Goal: Task Accomplishment & Management: Use online tool/utility

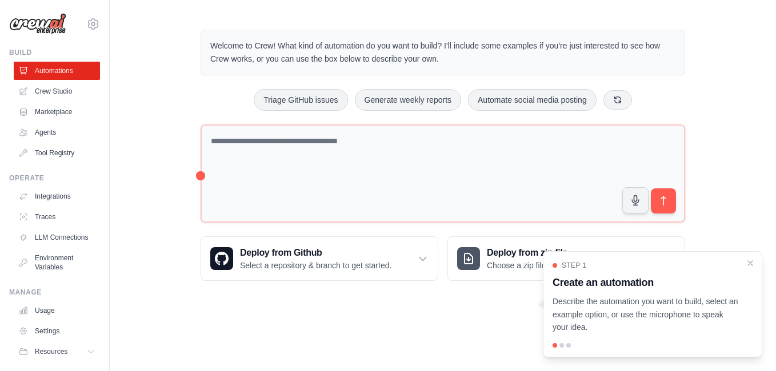
click at [559, 346] on div at bounding box center [561, 345] width 5 height 5
click at [751, 265] on icon "Close walkthrough" at bounding box center [750, 263] width 10 height 10
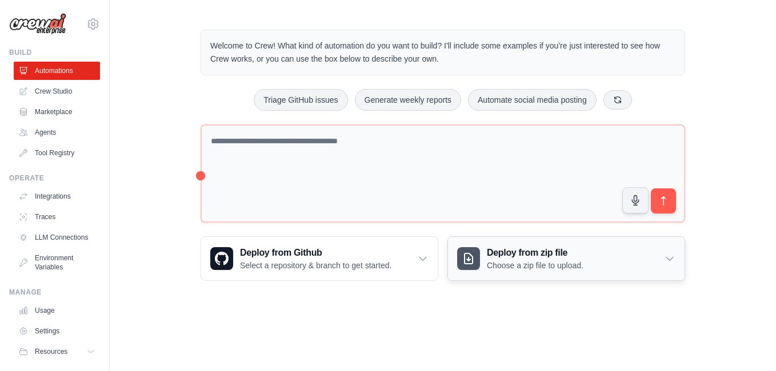
click at [669, 258] on icon at bounding box center [669, 258] width 11 height 11
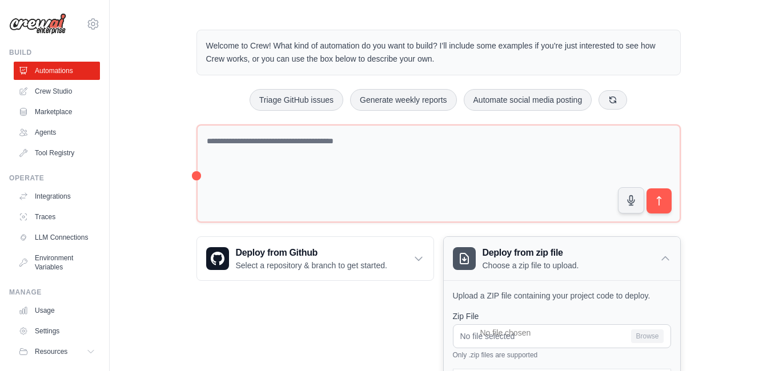
click at [669, 258] on icon at bounding box center [665, 258] width 11 height 11
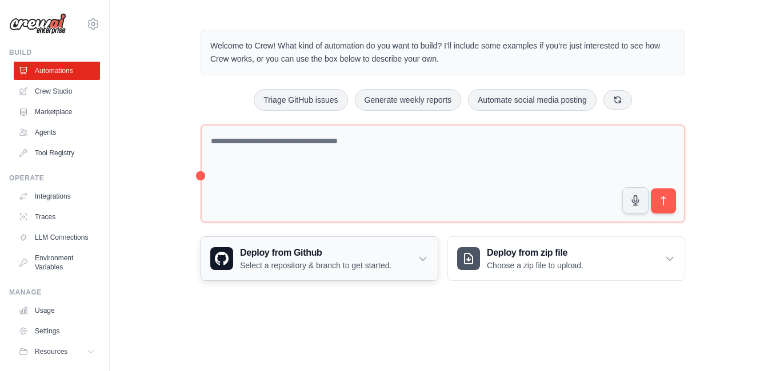
click at [423, 256] on icon at bounding box center [422, 258] width 11 height 11
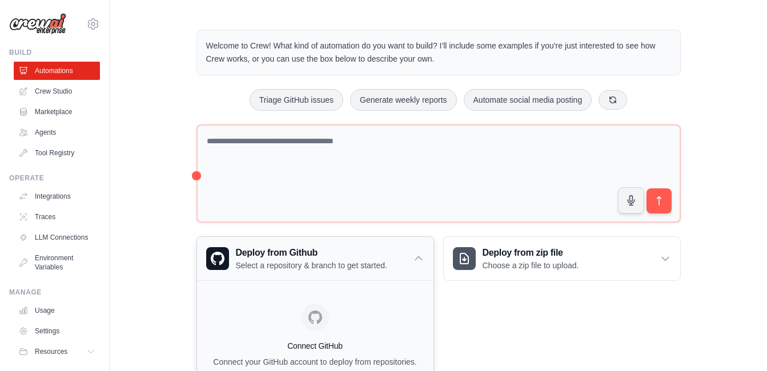
click at [423, 256] on icon at bounding box center [418, 258] width 11 height 11
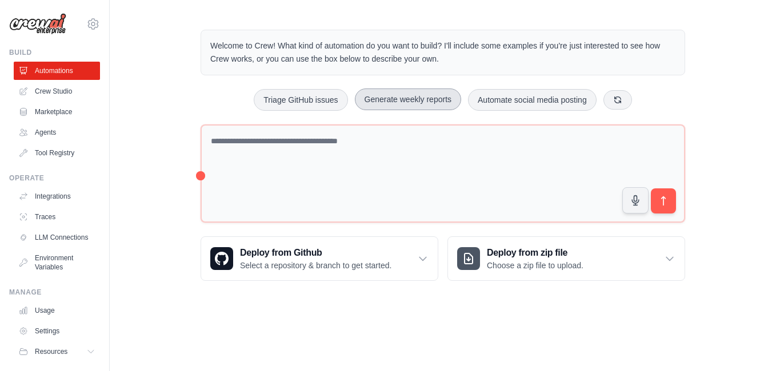
click at [403, 99] on button "Generate weekly reports" at bounding box center [408, 100] width 107 height 22
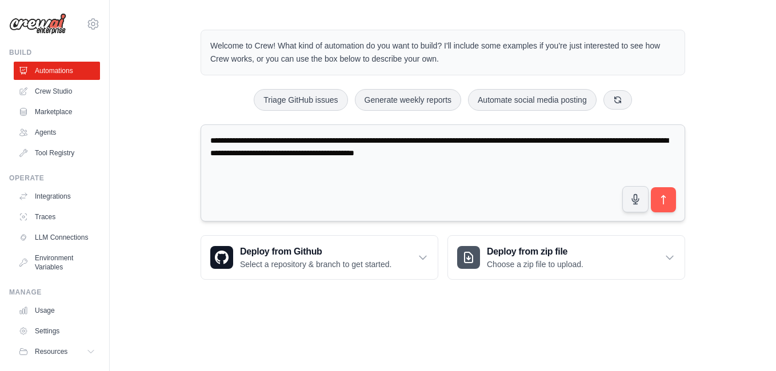
drag, startPoint x: 322, startPoint y: 140, endPoint x: 306, endPoint y: 140, distance: 16.6
click at [306, 140] on textarea "**********" at bounding box center [442, 173] width 484 height 98
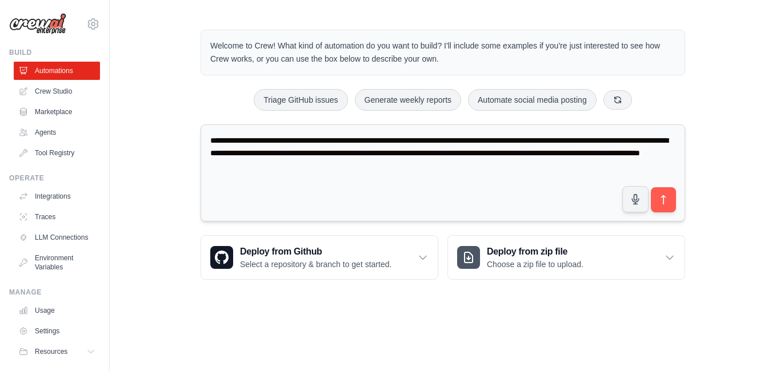
click at [461, 154] on textarea "**********" at bounding box center [442, 173] width 484 height 98
drag, startPoint x: 276, startPoint y: 140, endPoint x: 428, endPoint y: 164, distance: 153.8
click at [428, 164] on textarea "**********" at bounding box center [442, 173] width 484 height 98
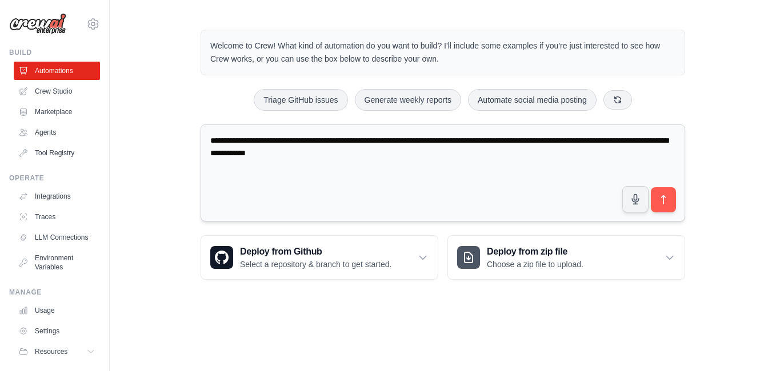
click at [412, 153] on textarea "**********" at bounding box center [442, 173] width 484 height 98
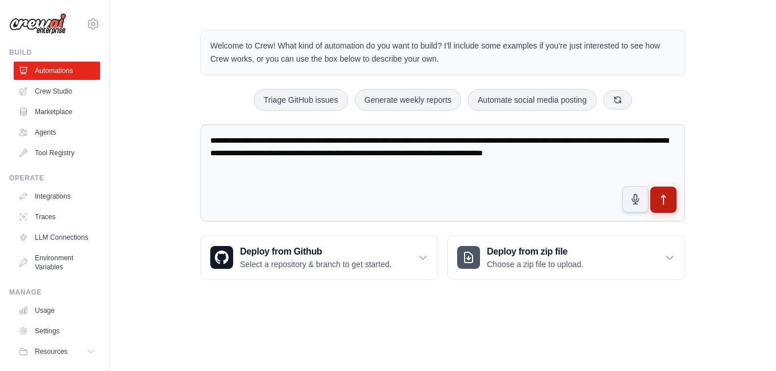
type textarea "**********"
click at [661, 203] on icon "submit" at bounding box center [663, 200] width 12 height 12
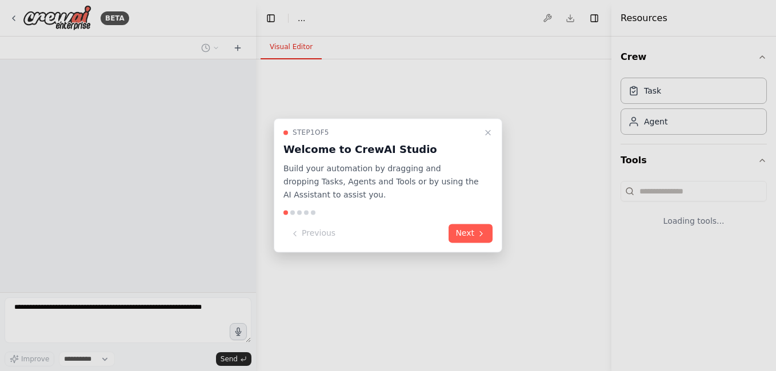
select select "****"
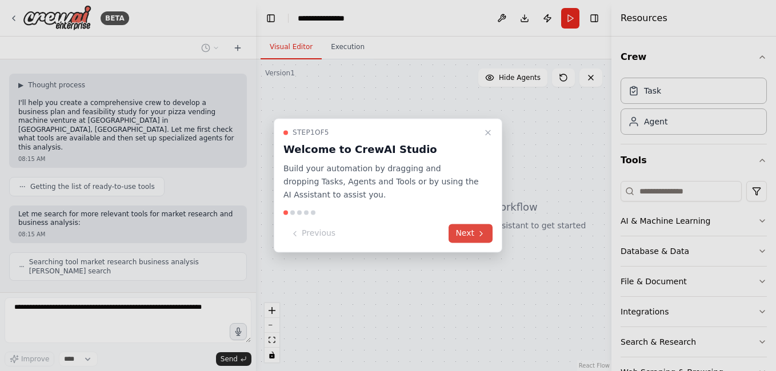
scroll to position [59, 0]
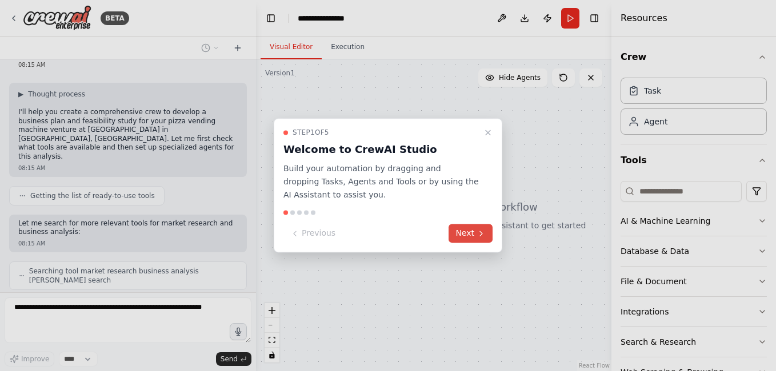
click at [468, 230] on button "Next" at bounding box center [470, 233] width 44 height 19
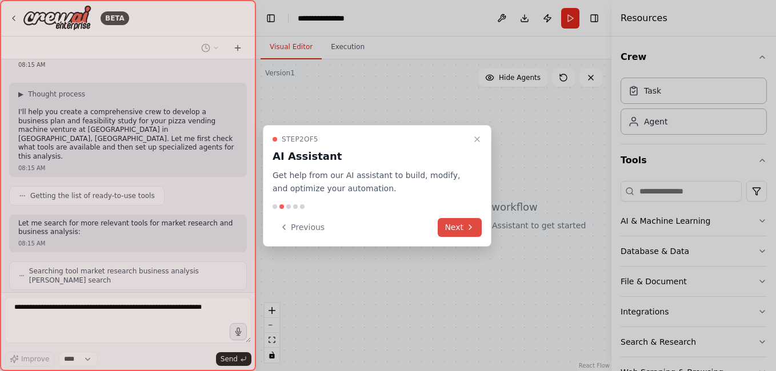
click at [453, 225] on button "Next" at bounding box center [459, 227] width 44 height 19
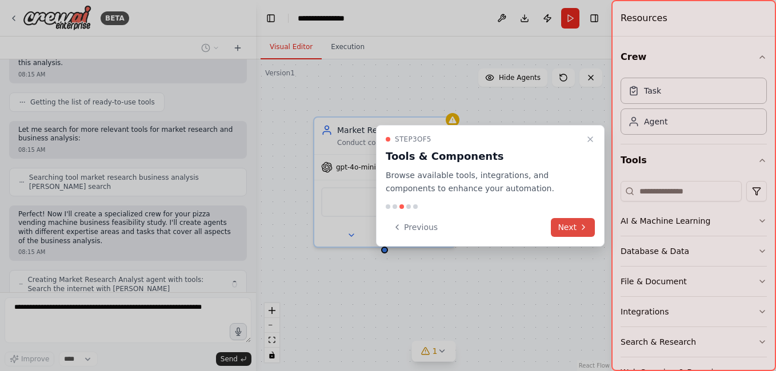
scroll to position [162, 0]
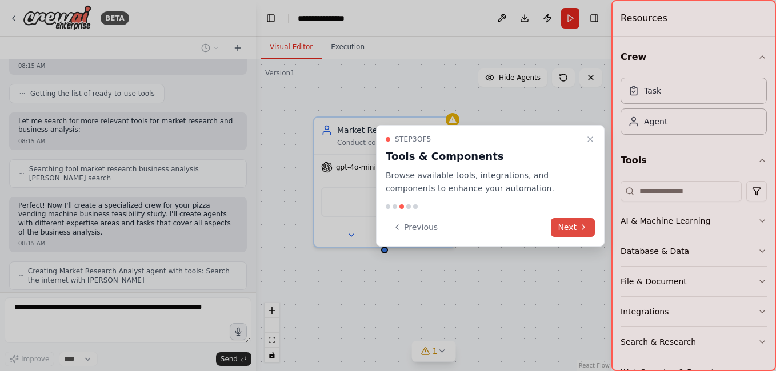
click at [575, 224] on button "Next" at bounding box center [573, 227] width 44 height 19
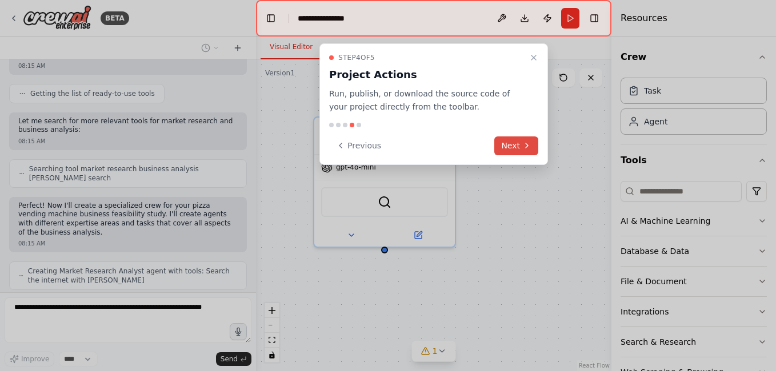
click at [515, 147] on button "Next" at bounding box center [516, 145] width 44 height 19
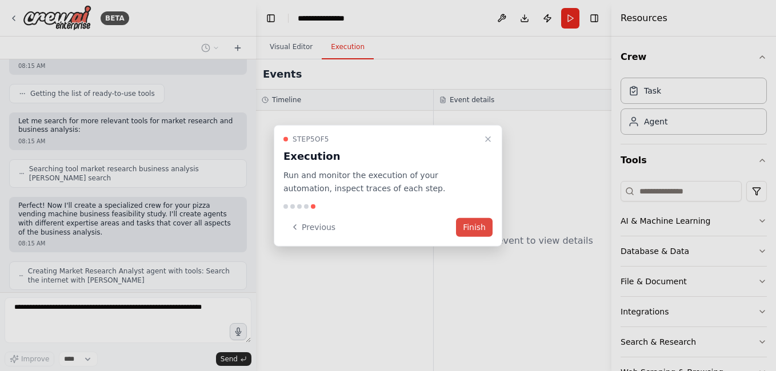
scroll to position [199, 0]
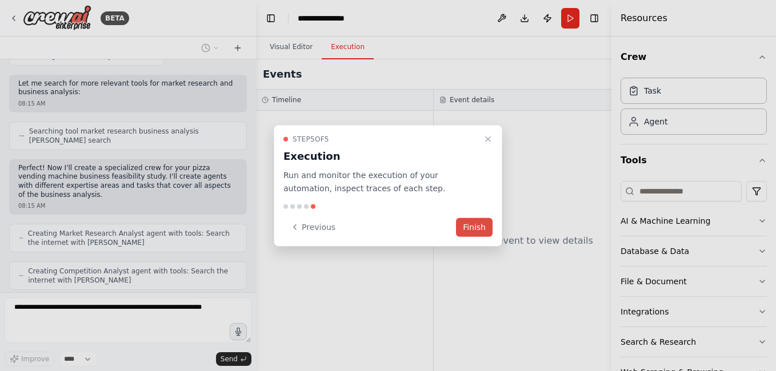
click at [476, 224] on button "Finish" at bounding box center [474, 227] width 37 height 19
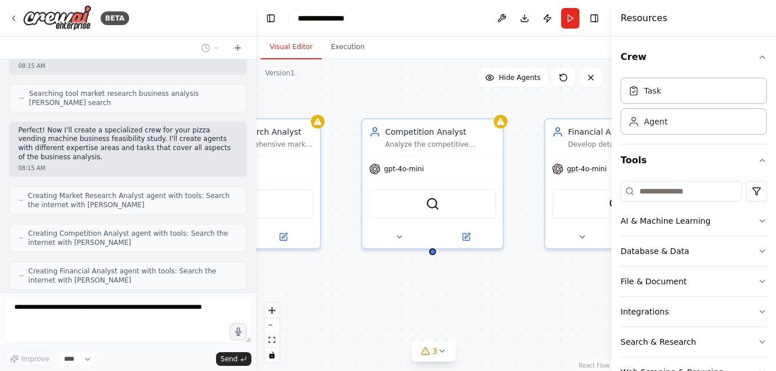
scroll to position [275, 0]
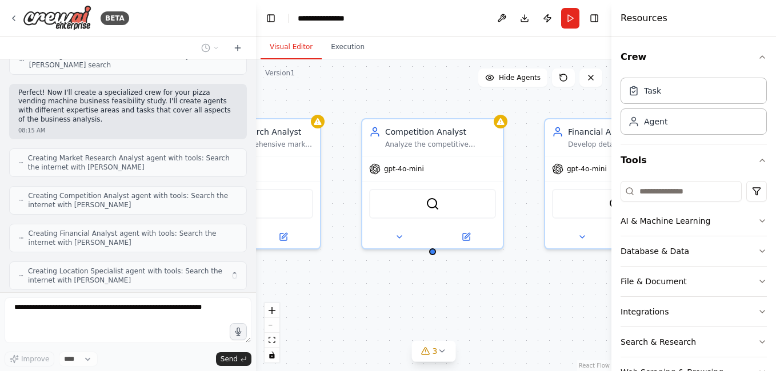
drag, startPoint x: 479, startPoint y: 190, endPoint x: 356, endPoint y: 191, distance: 122.8
click at [355, 192] on div "Market Research Analyst Conduct comprehensive market research for pizza vending…" at bounding box center [433, 215] width 355 height 312
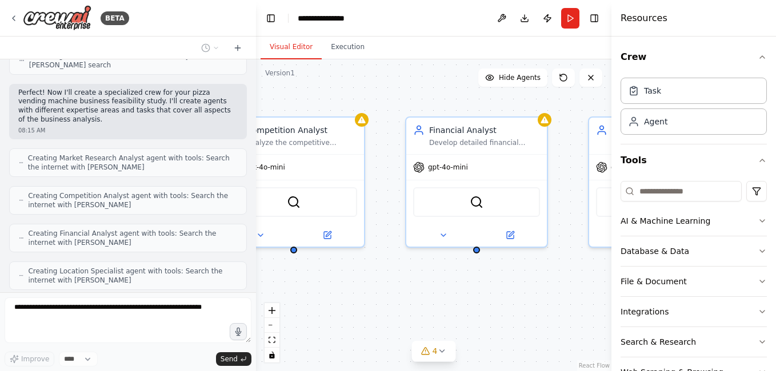
drag, startPoint x: 524, startPoint y: 171, endPoint x: 389, endPoint y: 168, distance: 134.8
click at [389, 168] on div "Market Research Analyst Conduct comprehensive market research for pizza vending…" at bounding box center [433, 215] width 355 height 312
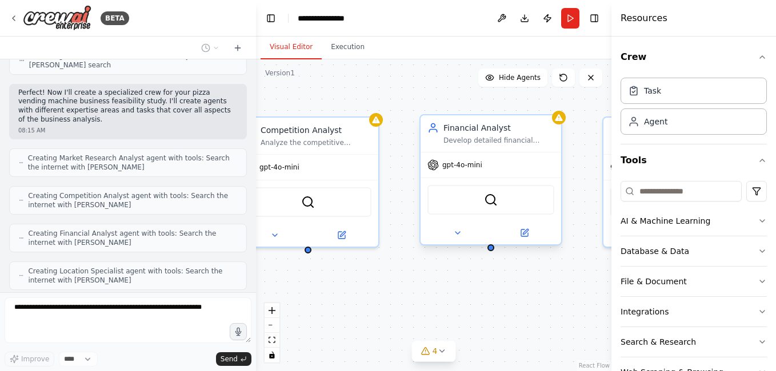
drag, startPoint x: 556, startPoint y: 173, endPoint x: 561, endPoint y: 178, distance: 6.9
click at [572, 173] on div "Market Research Analyst Conduct comprehensive market research for pizza vending…" at bounding box center [433, 215] width 355 height 312
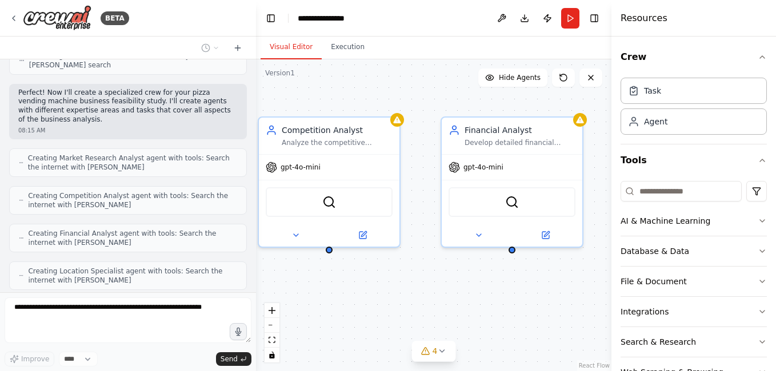
drag, startPoint x: 395, startPoint y: 168, endPoint x: 576, endPoint y: 167, distance: 180.5
click at [569, 167] on div "Market Research Analyst Conduct comprehensive market research for pizza vending…" at bounding box center [433, 215] width 355 height 312
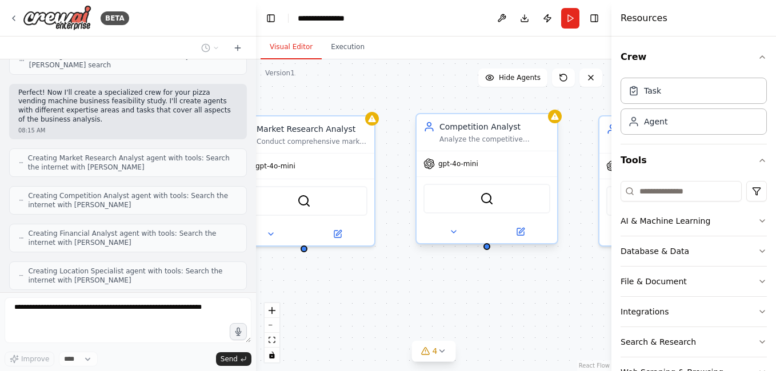
scroll to position [312, 0]
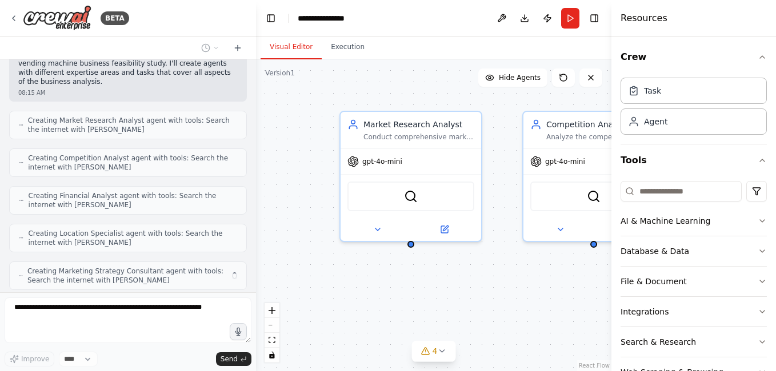
drag, startPoint x: 395, startPoint y: 166, endPoint x: 505, endPoint y: 162, distance: 110.9
click at [504, 161] on div "Market Research Analyst Conduct comprehensive market research for pizza vending…" at bounding box center [433, 215] width 355 height 312
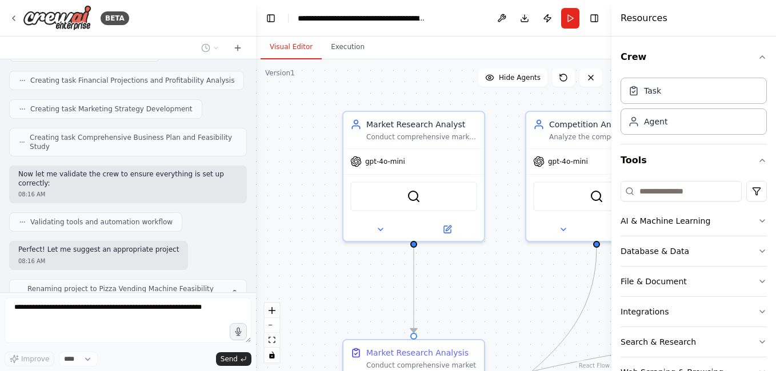
scroll to position [710, 0]
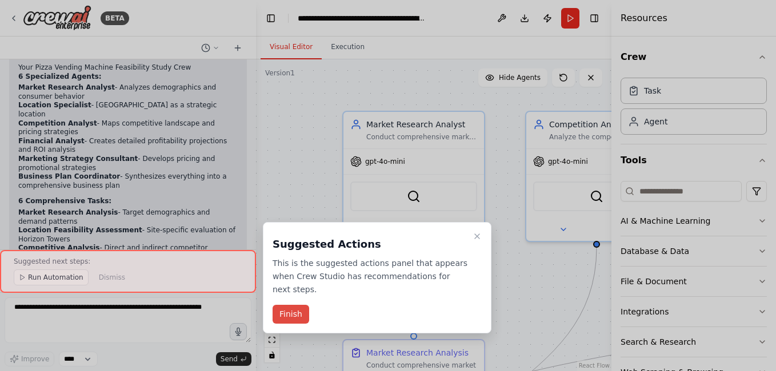
click at [292, 305] on button "Finish" at bounding box center [290, 314] width 37 height 19
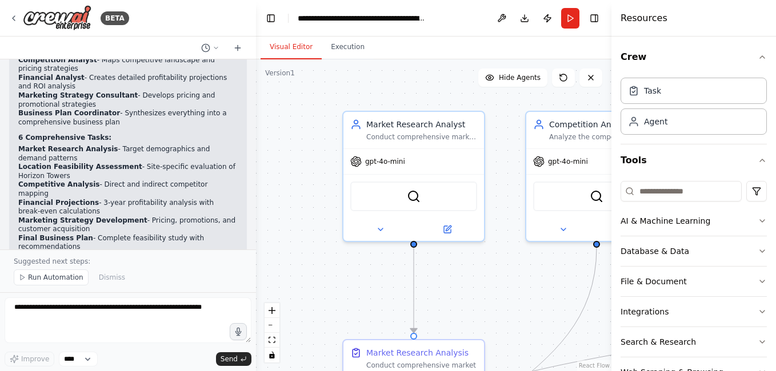
scroll to position [1090, 0]
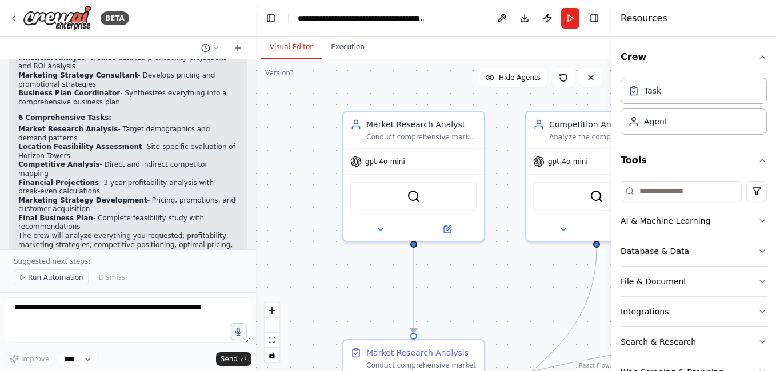
click at [48, 279] on span "Run Automation" at bounding box center [55, 277] width 55 height 9
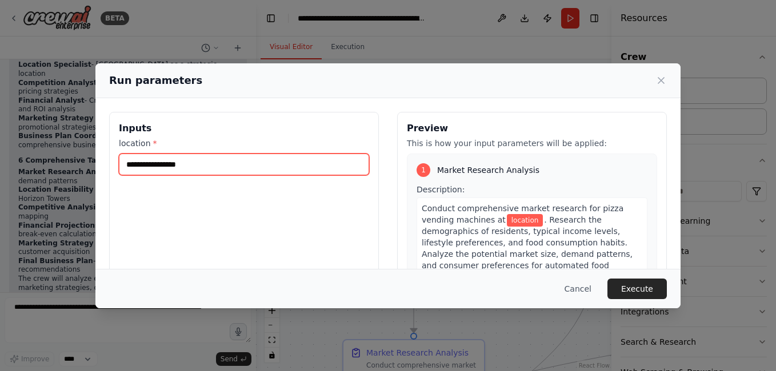
click at [214, 165] on input "location *" at bounding box center [244, 165] width 250 height 22
type input "**********"
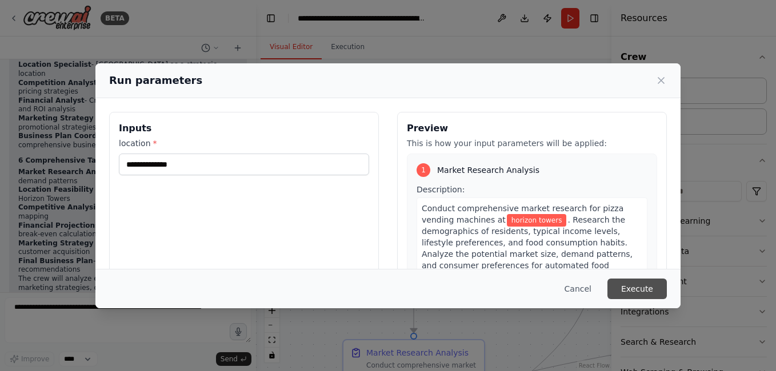
click at [640, 286] on button "Execute" at bounding box center [636, 289] width 59 height 21
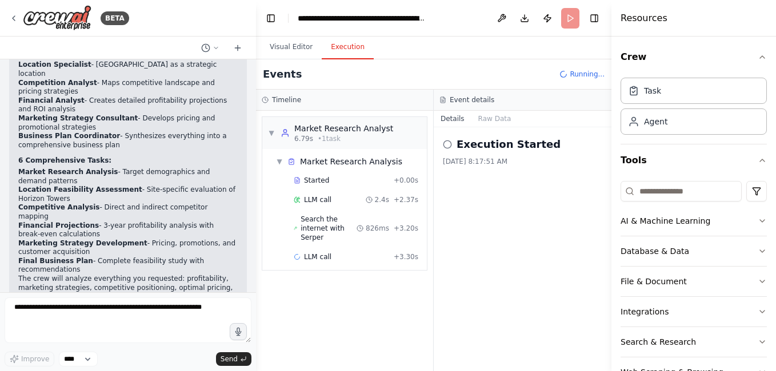
click at [337, 47] on button "Execution" at bounding box center [348, 47] width 52 height 24
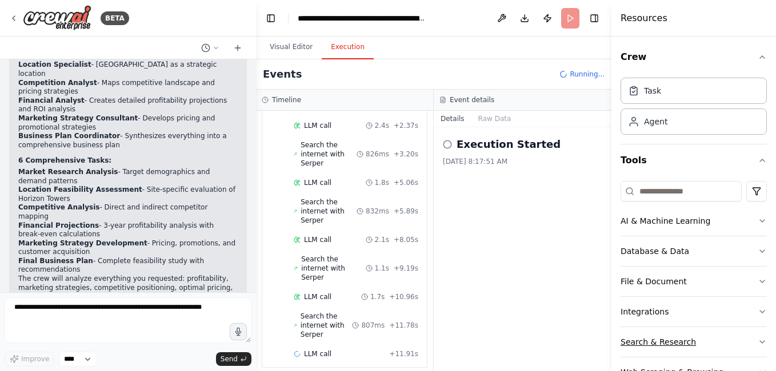
scroll to position [35, 0]
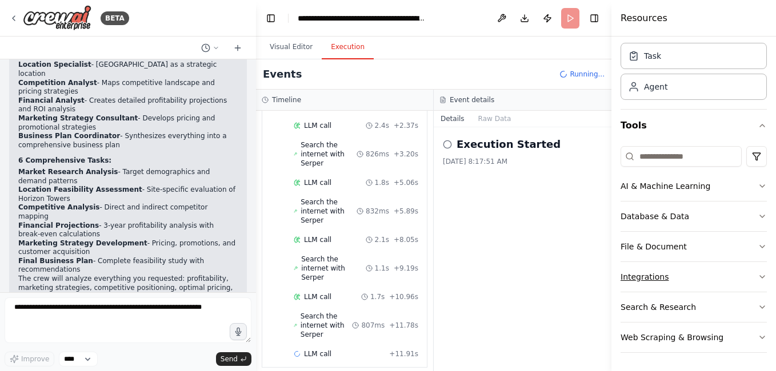
click at [757, 275] on icon "button" at bounding box center [761, 276] width 9 height 9
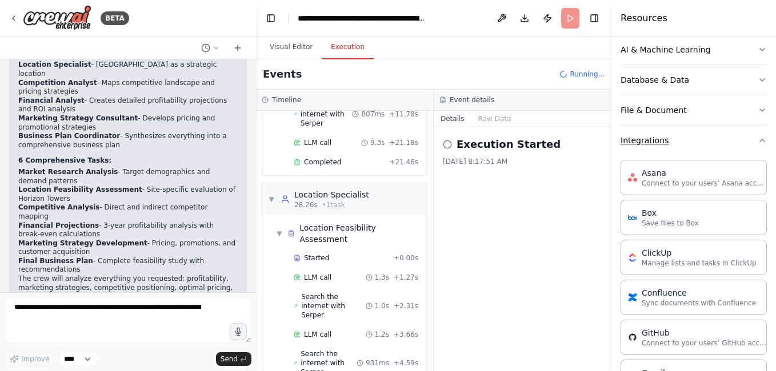
scroll to position [326, 0]
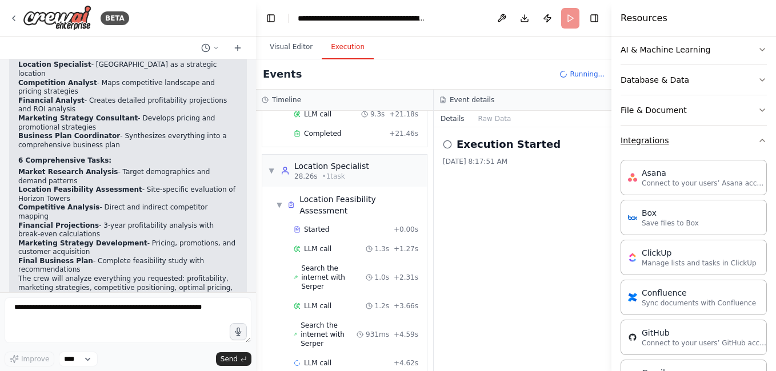
click at [757, 141] on icon "button" at bounding box center [761, 140] width 9 height 9
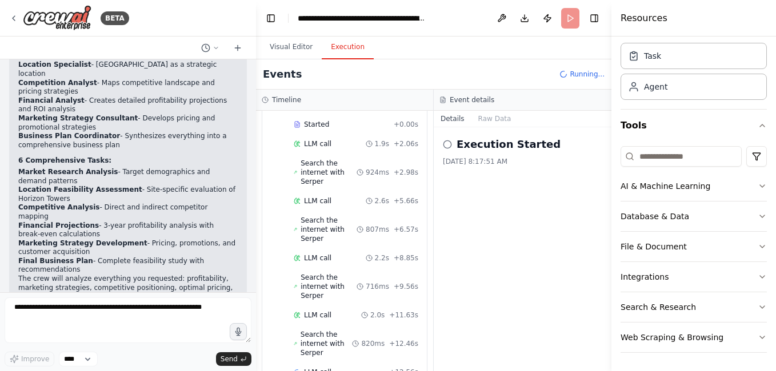
scroll to position [879, 0]
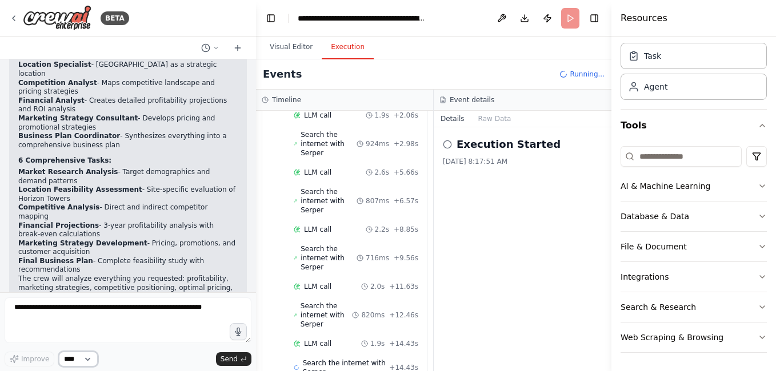
click at [89, 360] on select "****" at bounding box center [78, 359] width 39 height 15
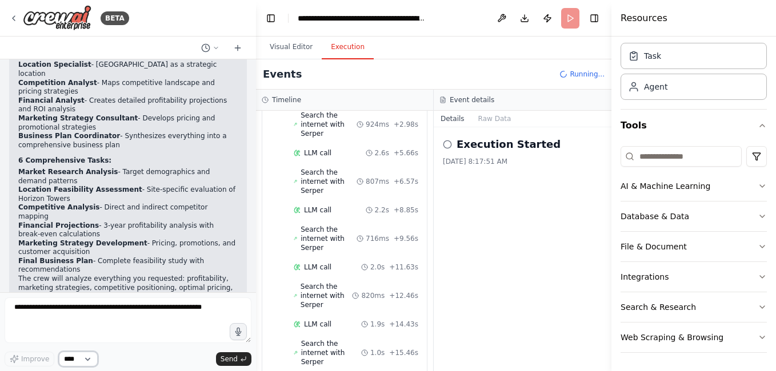
click at [89, 360] on select "****" at bounding box center [78, 359] width 39 height 15
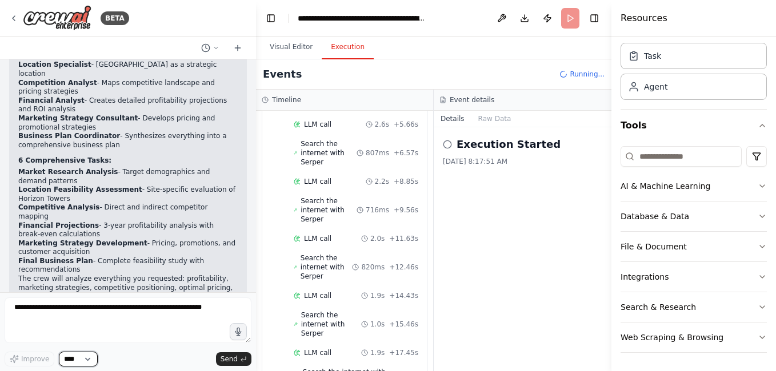
scroll to position [956, 0]
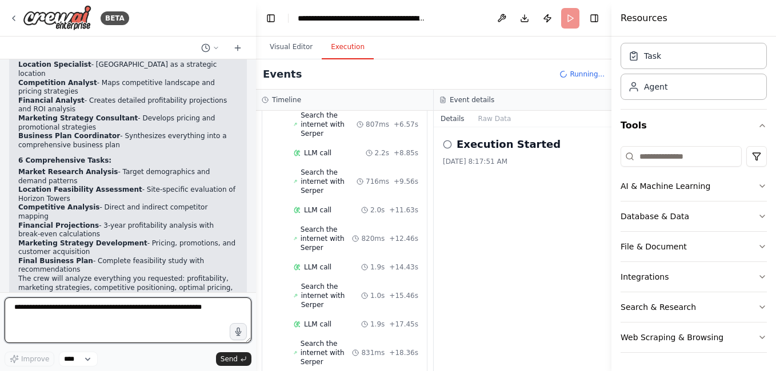
click at [168, 335] on textarea at bounding box center [128, 321] width 247 height 46
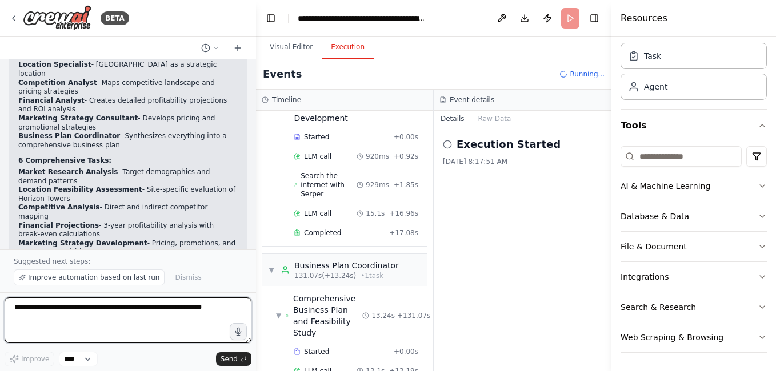
scroll to position [1090, 0]
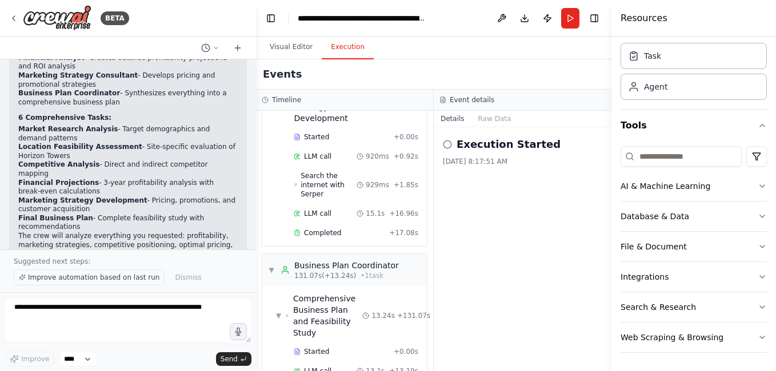
click at [79, 276] on span "Improve automation based on last run" at bounding box center [93, 277] width 131 height 9
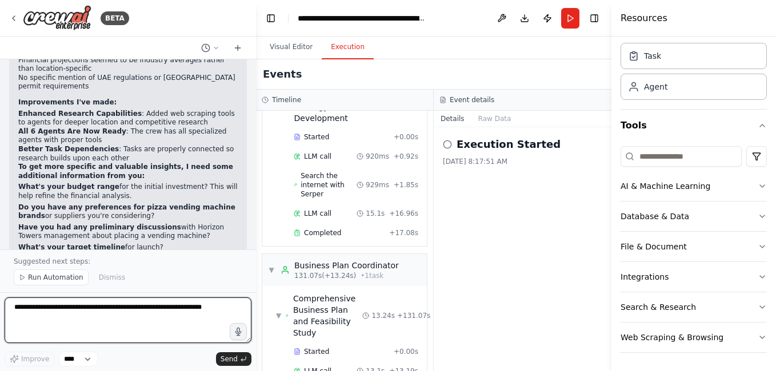
scroll to position [1911, 0]
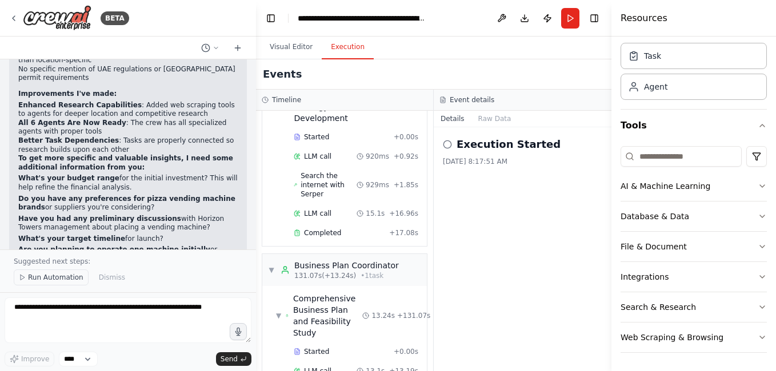
click at [50, 276] on span "Run Automation" at bounding box center [55, 277] width 55 height 9
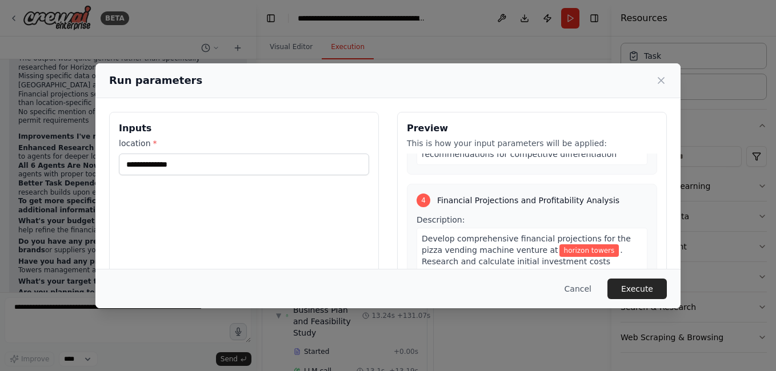
scroll to position [800, 0]
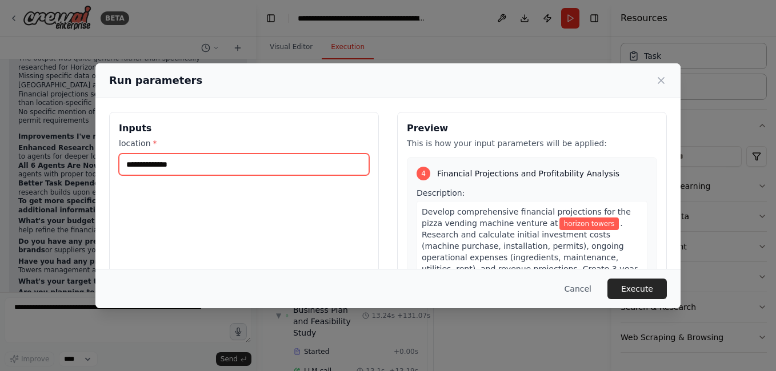
click at [249, 164] on input "**********" at bounding box center [244, 165] width 250 height 22
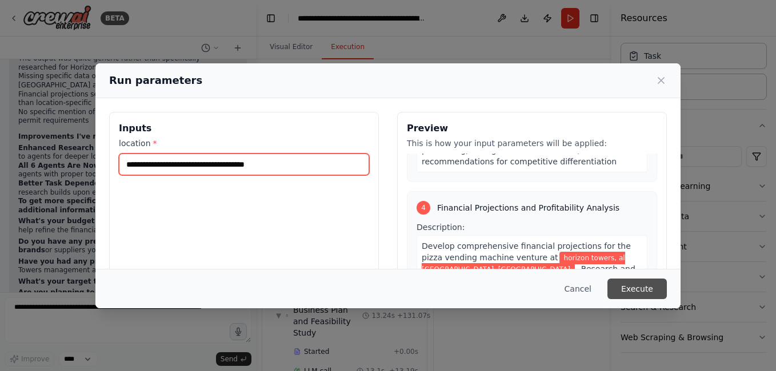
type input "**********"
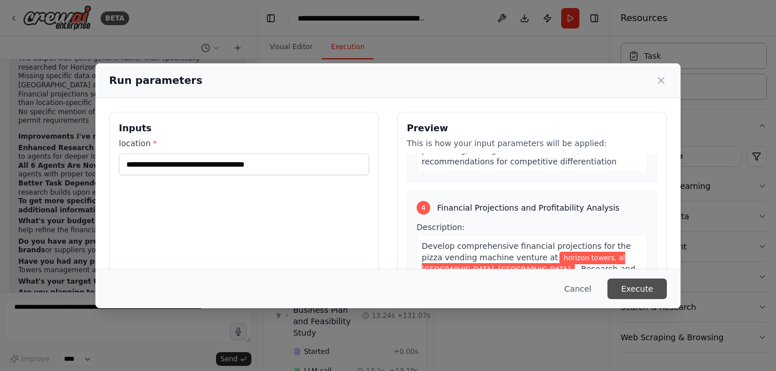
click at [631, 289] on button "Execute" at bounding box center [636, 289] width 59 height 21
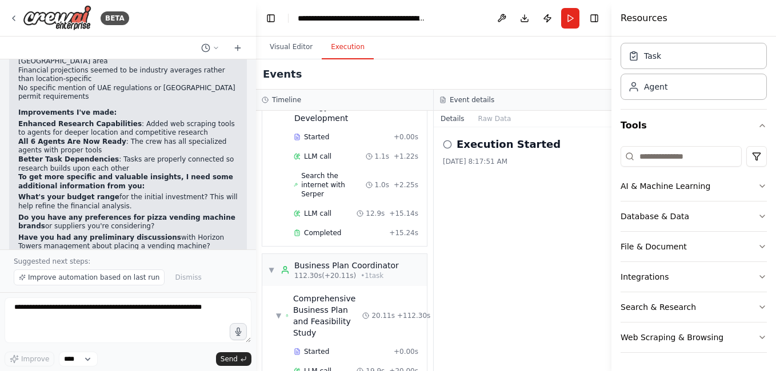
scroll to position [1911, 0]
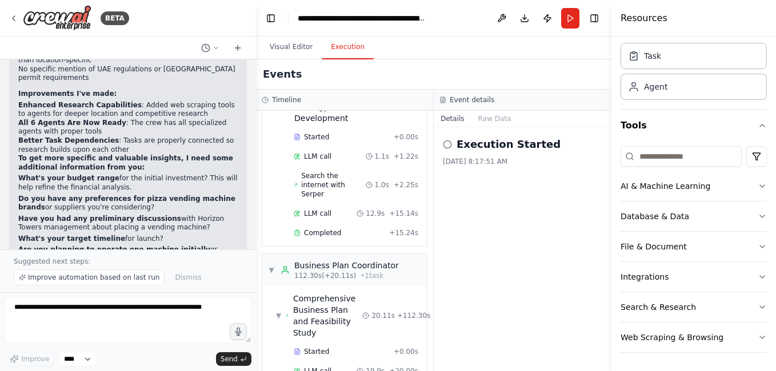
click at [445, 145] on icon at bounding box center [447, 144] width 9 height 9
click at [471, 146] on h2 "Execution Started" at bounding box center [508, 144] width 104 height 16
click at [569, 15] on button "Run" at bounding box center [570, 18] width 18 height 21
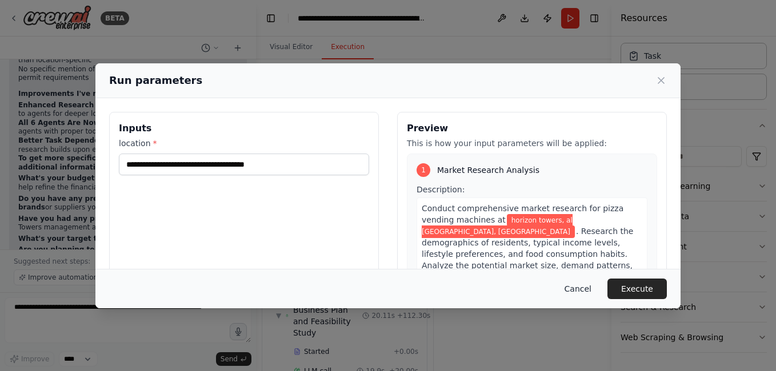
click at [582, 285] on button "Cancel" at bounding box center [577, 289] width 45 height 21
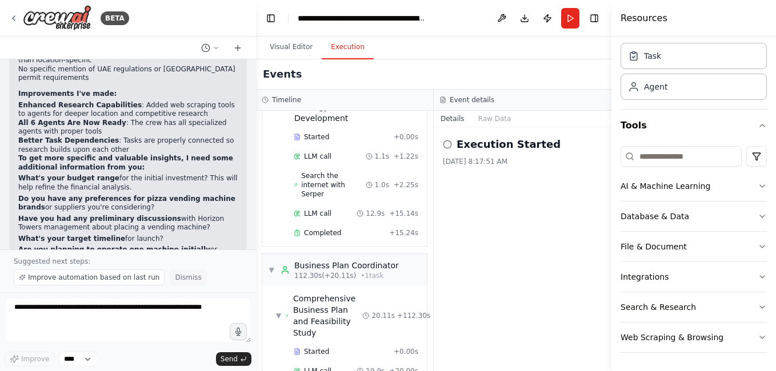
click at [175, 279] on span "Dismiss" at bounding box center [188, 277] width 26 height 9
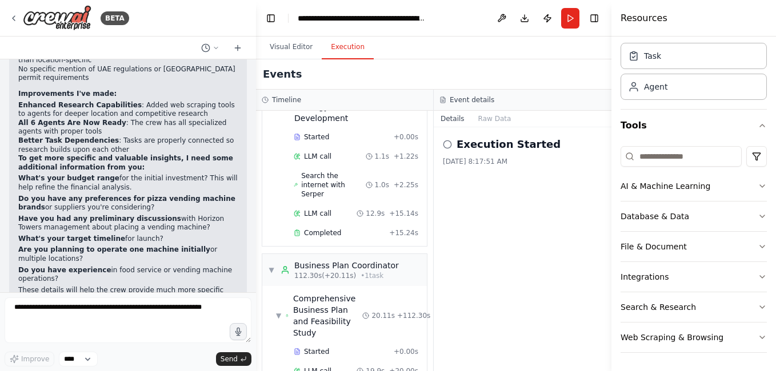
scroll to position [1868, 0]
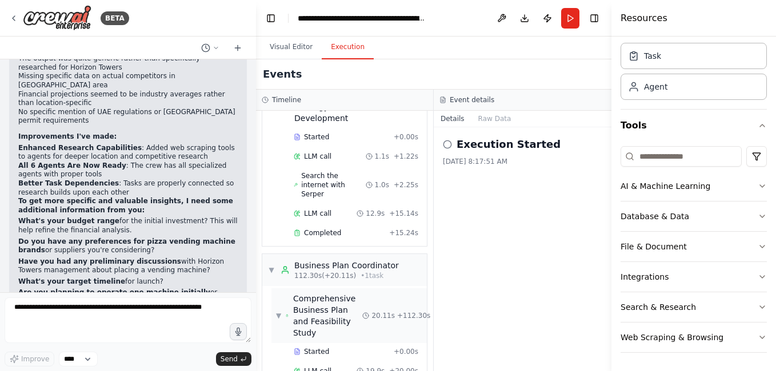
click at [319, 293] on div "Comprehensive Business Plan and Feasibility Study" at bounding box center [327, 316] width 69 height 46
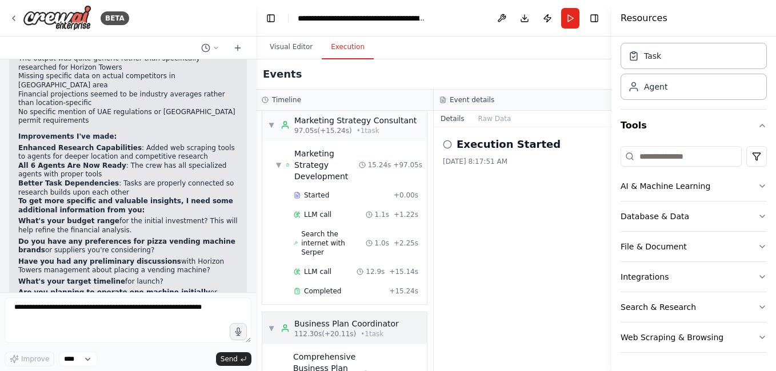
click at [336, 318] on div "Business Plan Coordinator" at bounding box center [346, 323] width 105 height 11
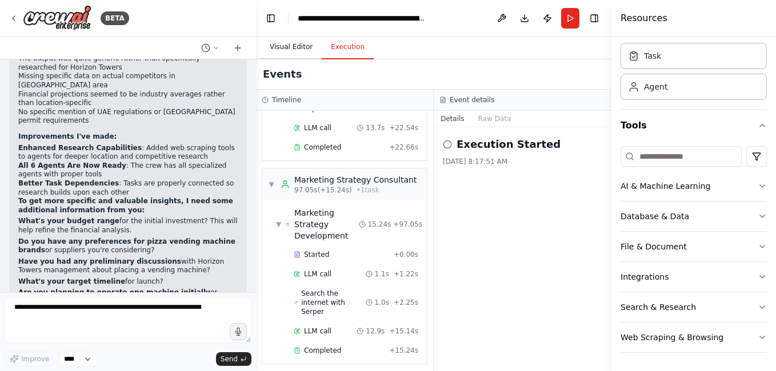
click at [283, 44] on button "Visual Editor" at bounding box center [290, 47] width 61 height 24
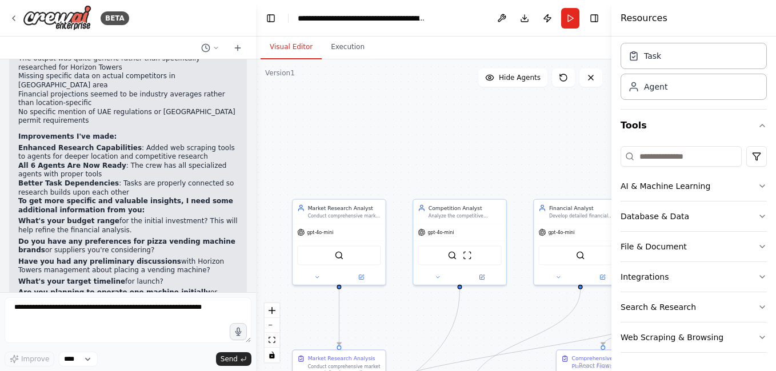
drag, startPoint x: 487, startPoint y: 238, endPoint x: 395, endPoint y: 315, distance: 120.0
click at [395, 315] on div ".deletable-edge-delete-btn { width: 20px; height: 20px; border: 0px solid #ffff…" at bounding box center [433, 215] width 355 height 312
click at [347, 47] on button "Execution" at bounding box center [348, 47] width 52 height 24
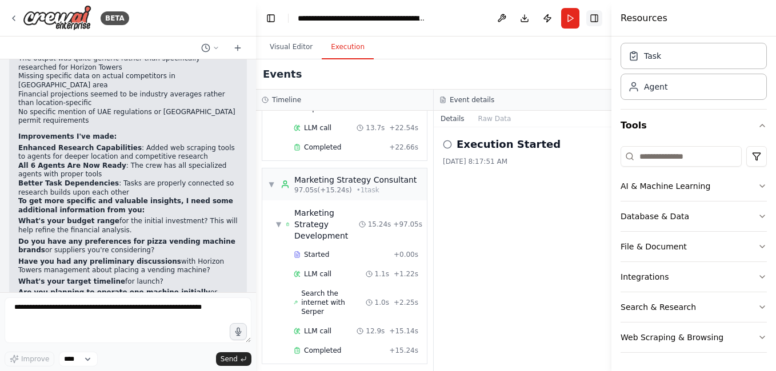
click at [596, 17] on button "Toggle Right Sidebar" at bounding box center [594, 18] width 16 height 16
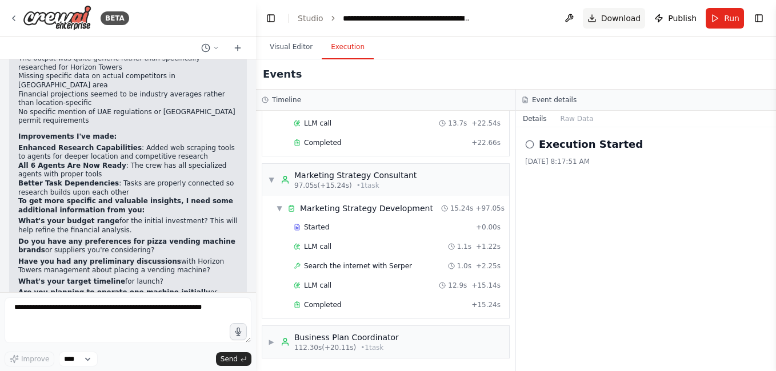
click at [624, 17] on span "Download" at bounding box center [621, 18] width 40 height 11
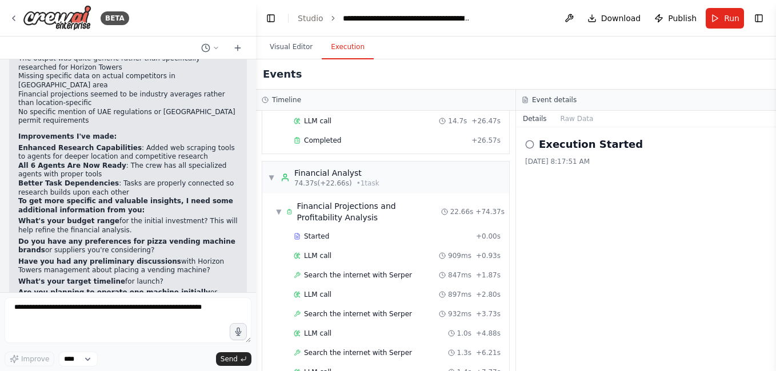
scroll to position [814, 0]
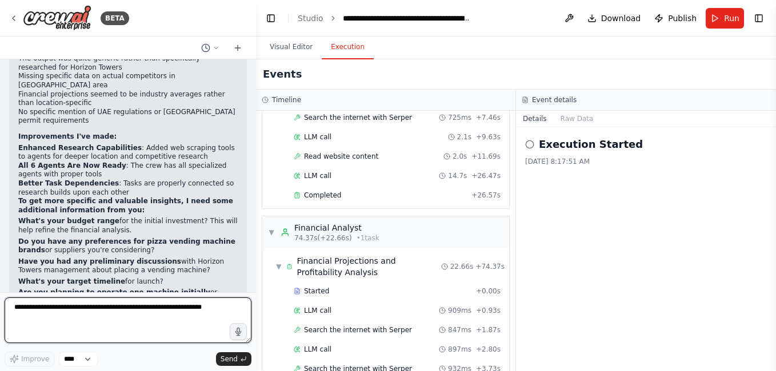
click at [105, 316] on textarea at bounding box center [128, 321] width 247 height 46
type textarea "**********"
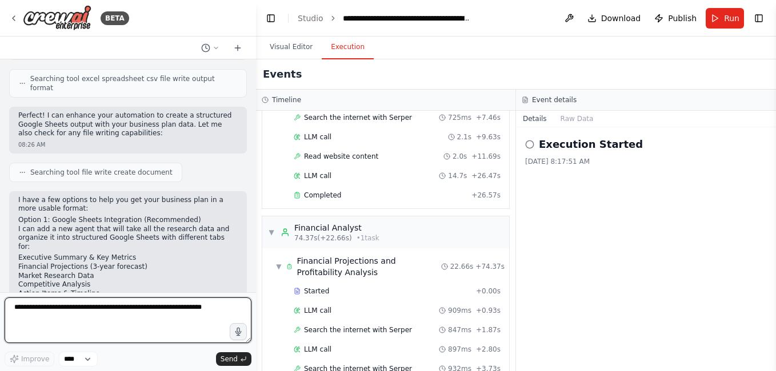
scroll to position [2415, 0]
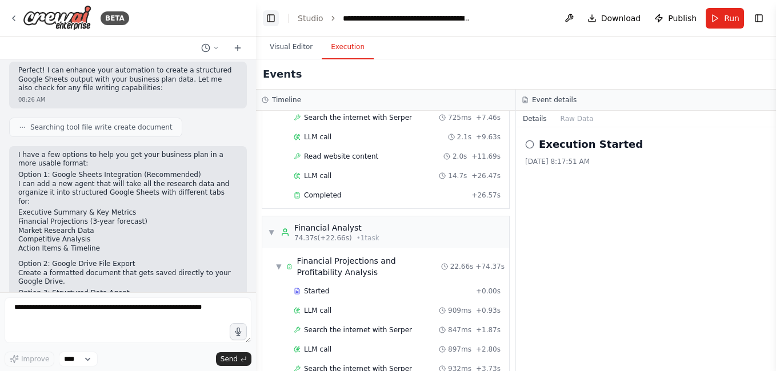
click at [271, 16] on button "Toggle Left Sidebar" at bounding box center [271, 18] width 16 height 16
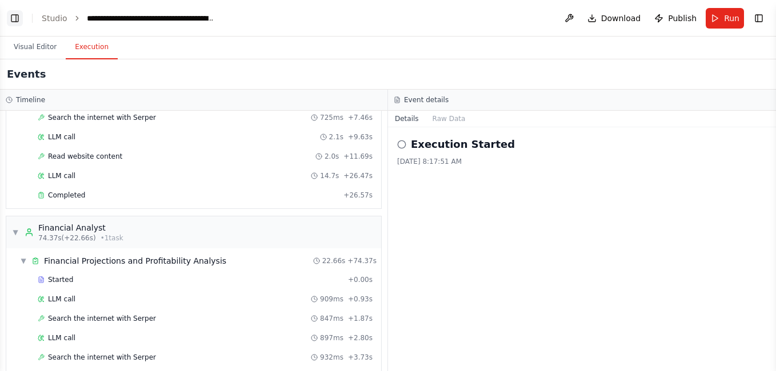
click at [14, 14] on button "Toggle Left Sidebar" at bounding box center [15, 18] width 16 height 16
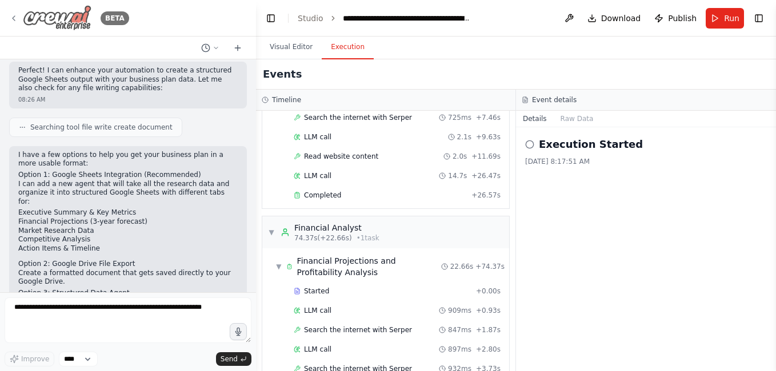
click at [13, 18] on icon at bounding box center [13, 18] width 9 height 9
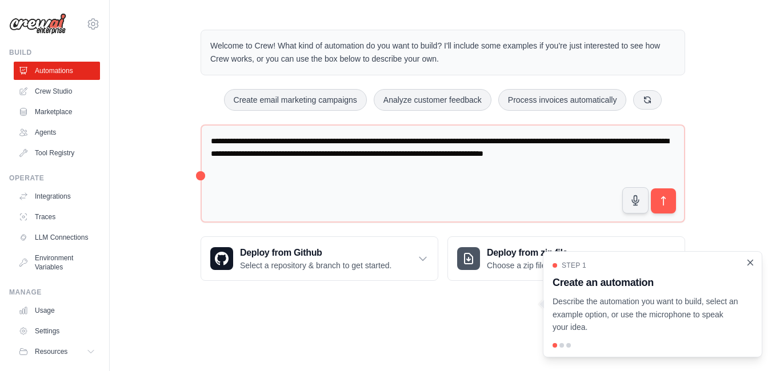
click at [750, 261] on icon "Close walkthrough" at bounding box center [750, 263] width 10 height 10
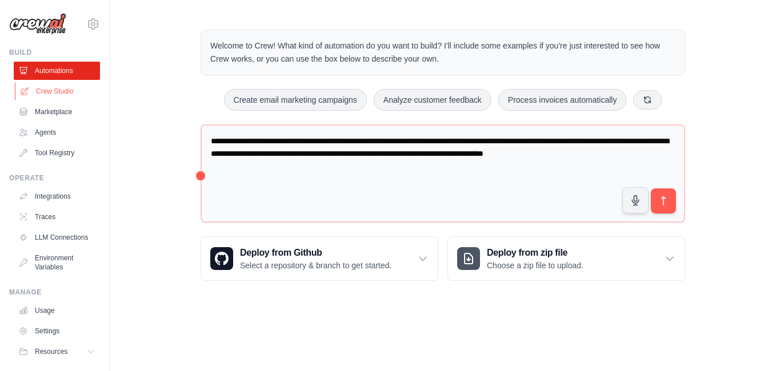
click at [52, 91] on link "Crew Studio" at bounding box center [58, 91] width 86 height 18
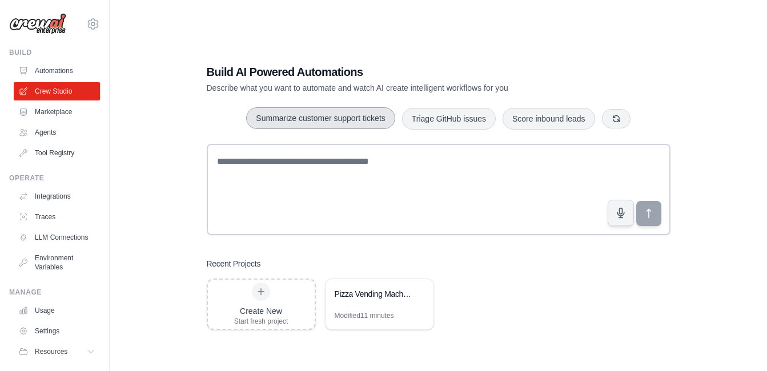
click at [298, 119] on button "Summarize customer support tickets" at bounding box center [320, 118] width 148 height 22
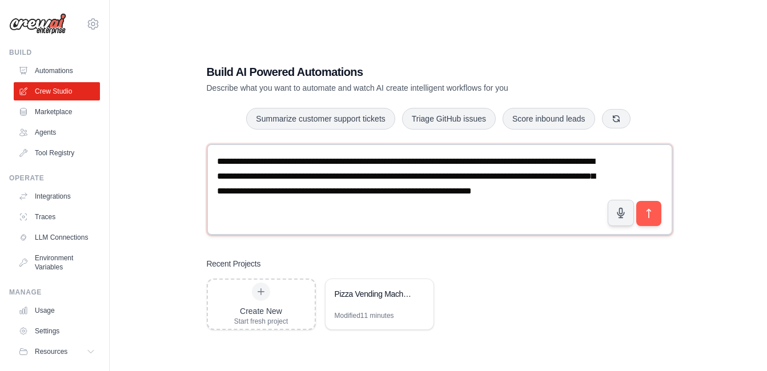
drag, startPoint x: 217, startPoint y: 158, endPoint x: 451, endPoint y: 219, distance: 241.4
click at [451, 219] on textarea "**********" at bounding box center [440, 190] width 466 height 92
click at [58, 149] on link "Tool Registry" at bounding box center [58, 153] width 86 height 18
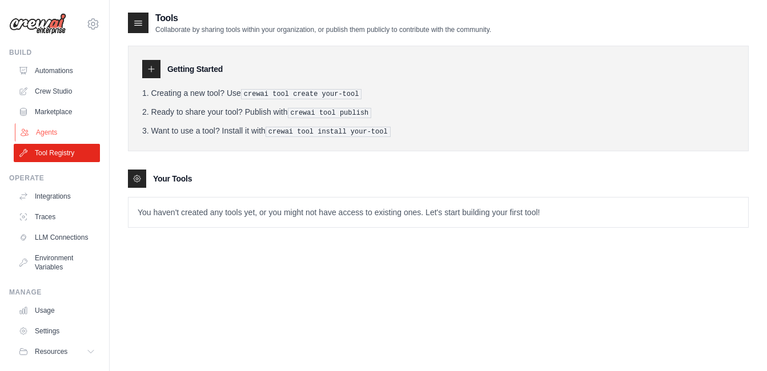
click at [42, 131] on link "Agents" at bounding box center [58, 132] width 86 height 18
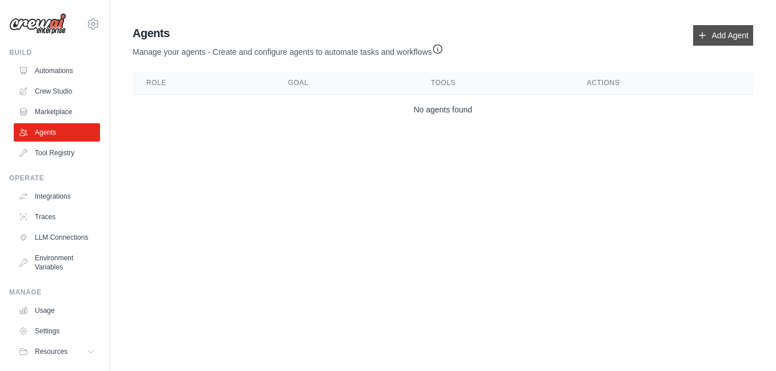
click at [721, 34] on link "Add Agent" at bounding box center [723, 35] width 60 height 21
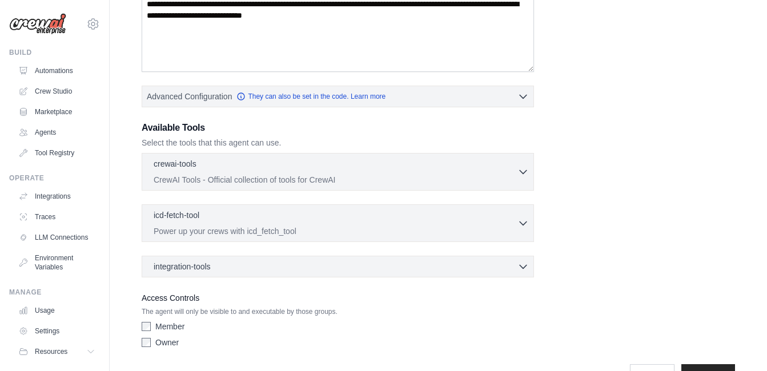
scroll to position [228, 0]
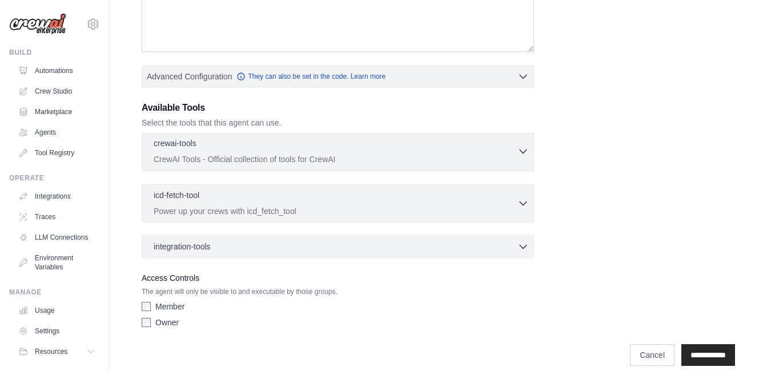
click at [521, 150] on icon "button" at bounding box center [522, 151] width 11 height 11
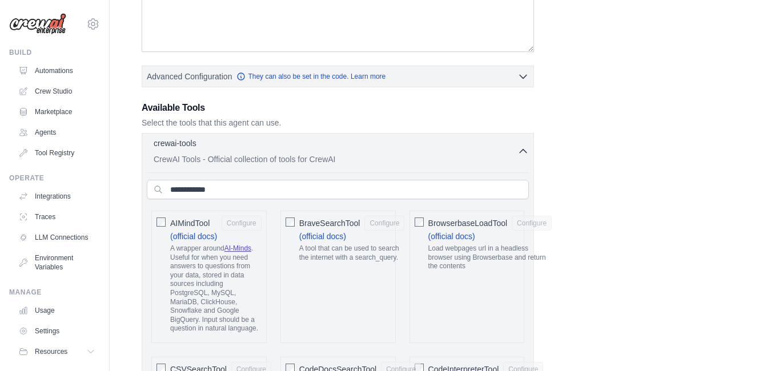
click at [522, 150] on icon "button" at bounding box center [522, 151] width 11 height 11
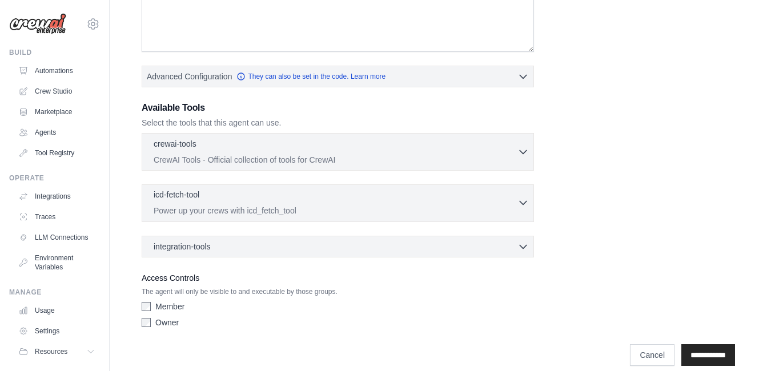
click at [524, 200] on icon "button" at bounding box center [522, 202] width 11 height 11
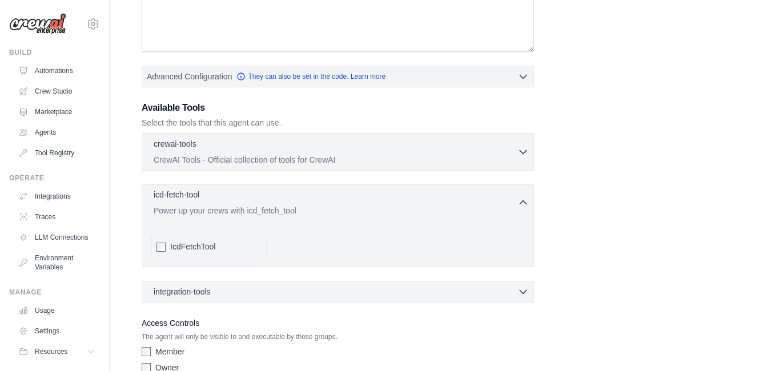
click at [524, 200] on icon "button" at bounding box center [522, 202] width 11 height 11
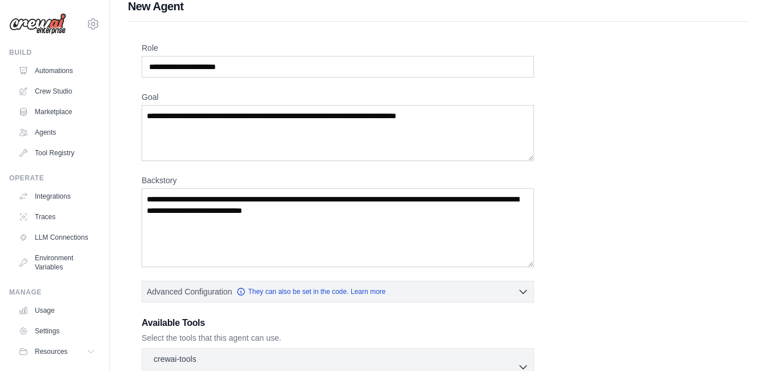
scroll to position [0, 0]
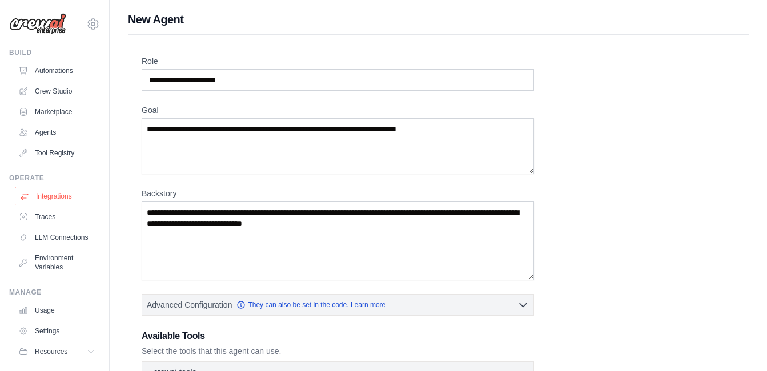
click at [51, 196] on link "Integrations" at bounding box center [58, 196] width 86 height 18
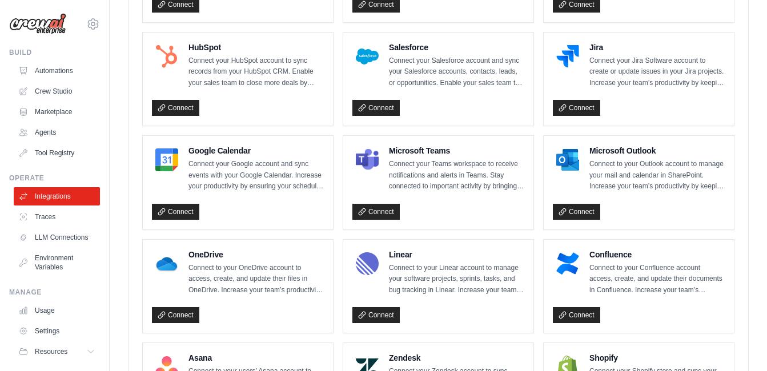
scroll to position [440, 0]
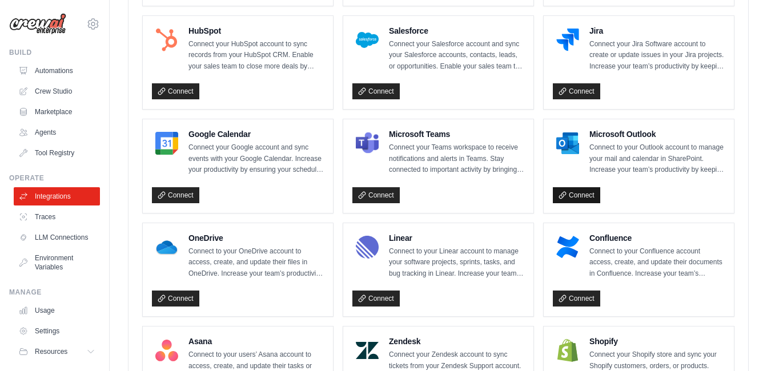
click at [577, 192] on link "Connect" at bounding box center [576, 195] width 47 height 16
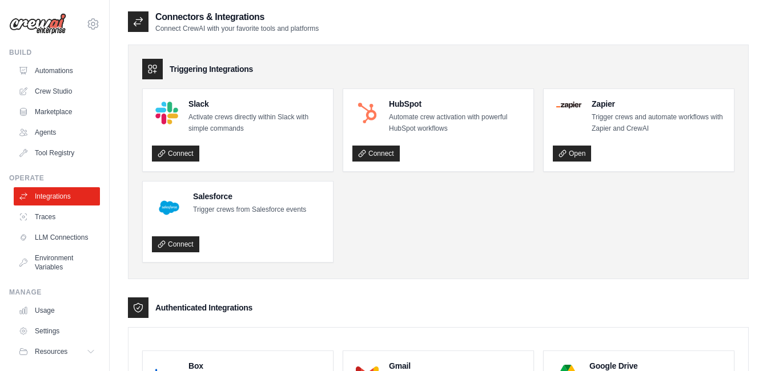
scroll to position [0, 0]
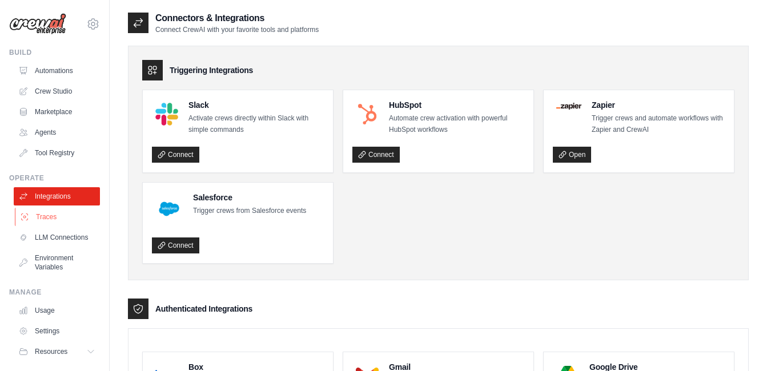
click at [40, 213] on link "Traces" at bounding box center [58, 217] width 86 height 18
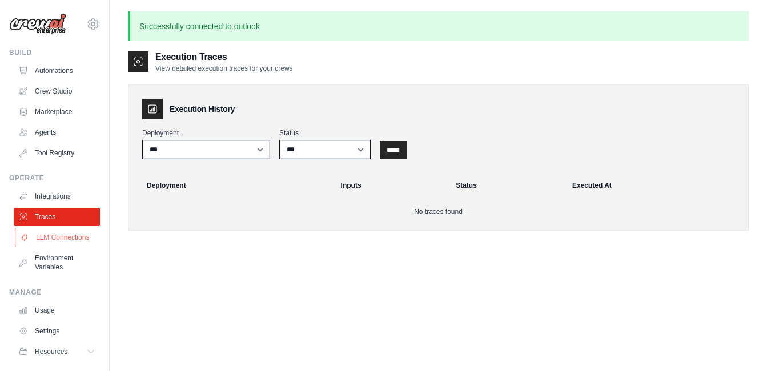
click at [49, 239] on link "LLM Connections" at bounding box center [58, 237] width 86 height 18
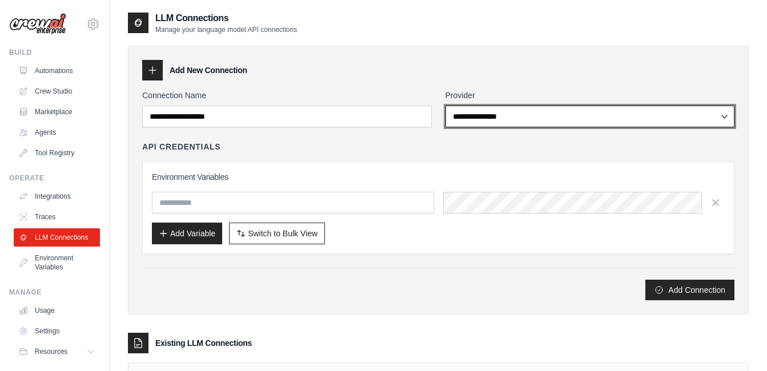
click at [535, 111] on select "**********" at bounding box center [590, 117] width 290 height 22
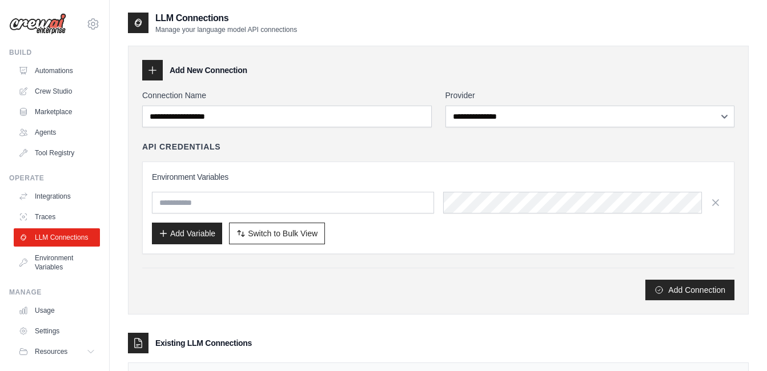
click at [541, 81] on div "**********" at bounding box center [438, 180] width 621 height 269
click at [50, 271] on link "Environment Variables" at bounding box center [58, 262] width 86 height 27
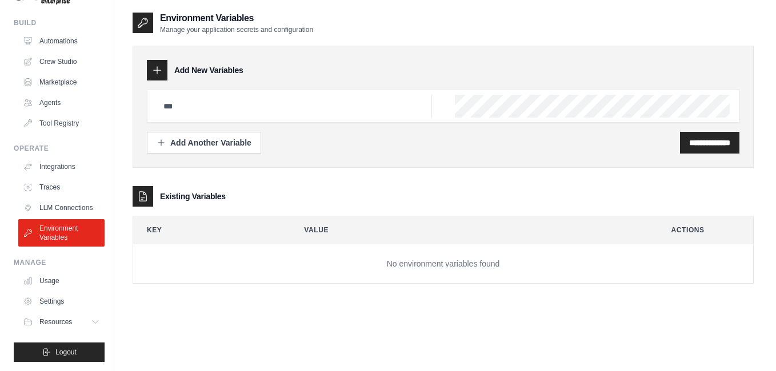
scroll to position [39, 0]
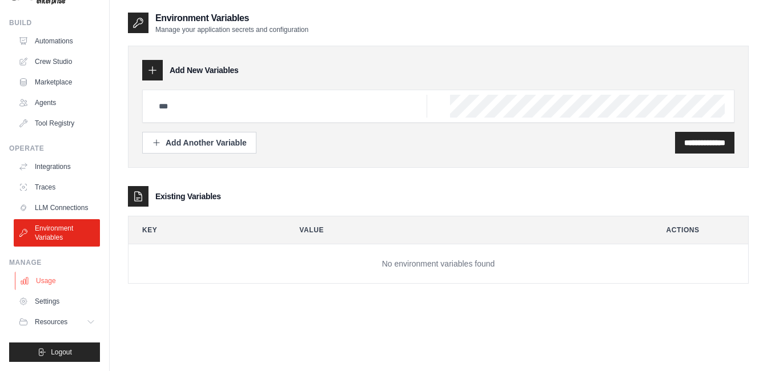
click at [46, 279] on link "Usage" at bounding box center [58, 281] width 86 height 18
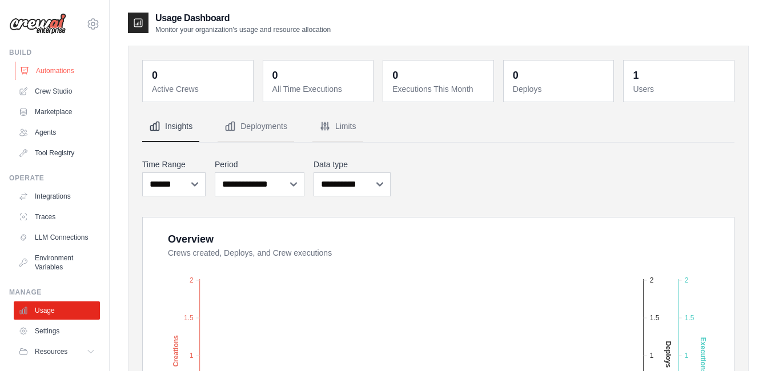
click at [51, 70] on link "Automations" at bounding box center [58, 71] width 86 height 18
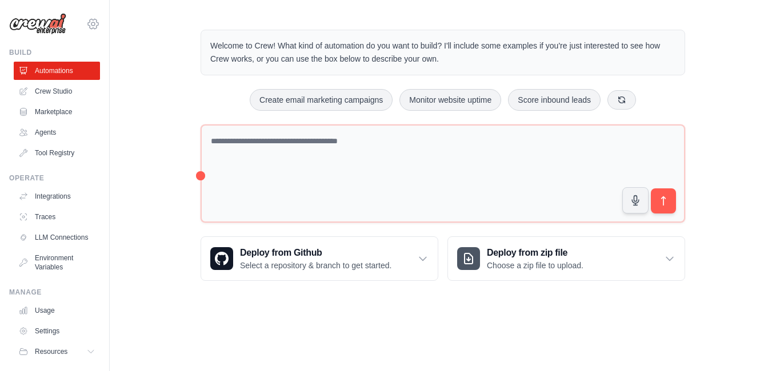
click at [86, 25] on icon at bounding box center [93, 24] width 14 height 14
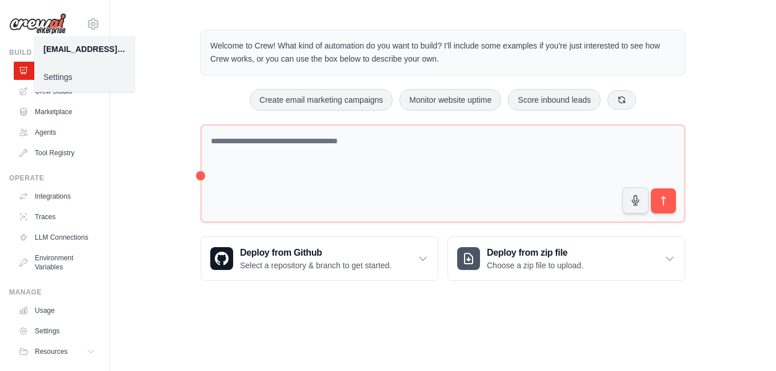
click at [144, 27] on div "Welcome to Crew! What kind of automation do you want to build? I'll include som…" at bounding box center [443, 155] width 666 height 288
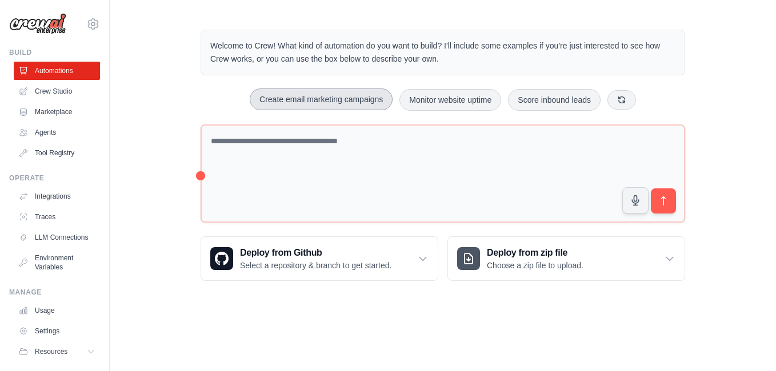
click at [323, 96] on button "Create email marketing campaigns" at bounding box center [321, 100] width 143 height 22
click at [58, 92] on link "Crew Studio" at bounding box center [58, 91] width 86 height 18
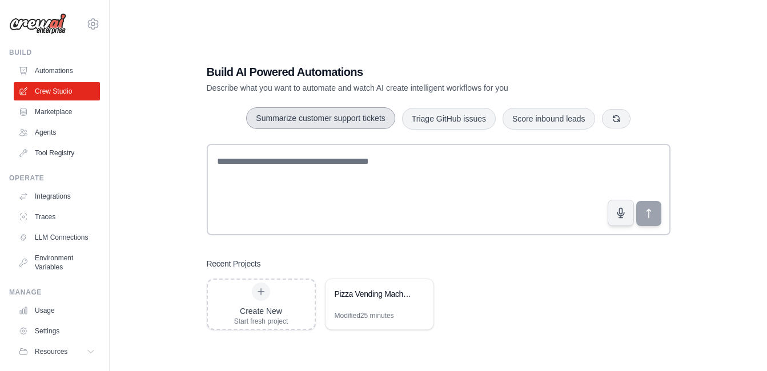
click at [330, 117] on button "Summarize customer support tickets" at bounding box center [320, 118] width 148 height 22
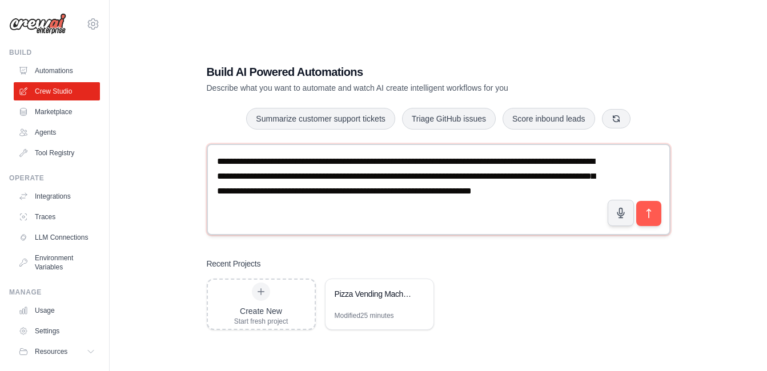
drag, startPoint x: 218, startPoint y: 160, endPoint x: 362, endPoint y: 204, distance: 150.5
click at [362, 204] on textarea "**********" at bounding box center [439, 189] width 464 height 91
type textarea "**********"
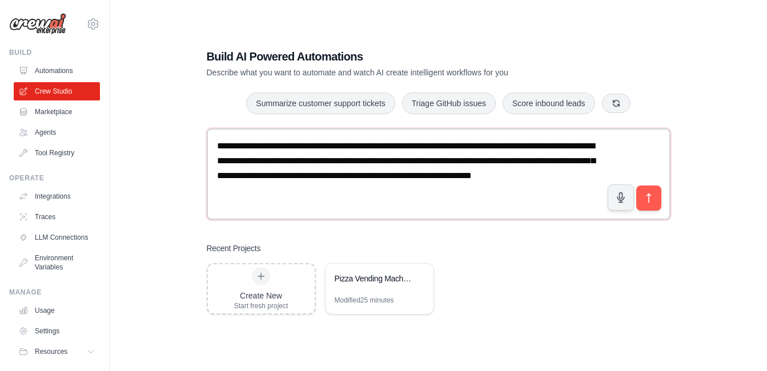
scroll to position [23, 0]
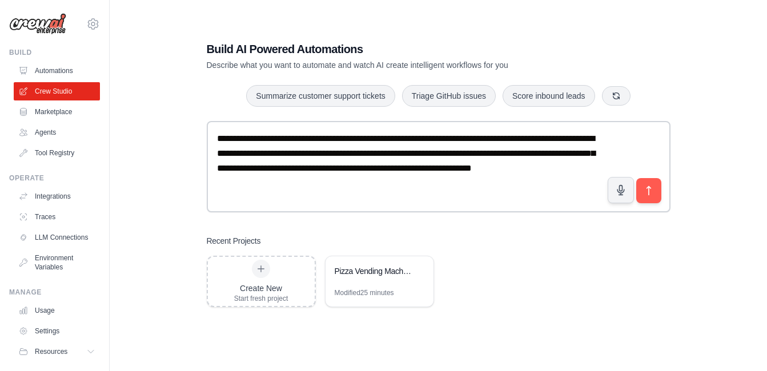
click at [698, 134] on div "**********" at bounding box center [438, 174] width 621 height 371
drag, startPoint x: 216, startPoint y: 136, endPoint x: 337, endPoint y: 183, distance: 129.5
click at [337, 183] on textarea "**********" at bounding box center [439, 166] width 464 height 91
click at [336, 186] on textarea "**********" at bounding box center [439, 166] width 464 height 91
drag, startPoint x: 215, startPoint y: 138, endPoint x: 343, endPoint y: 188, distance: 137.6
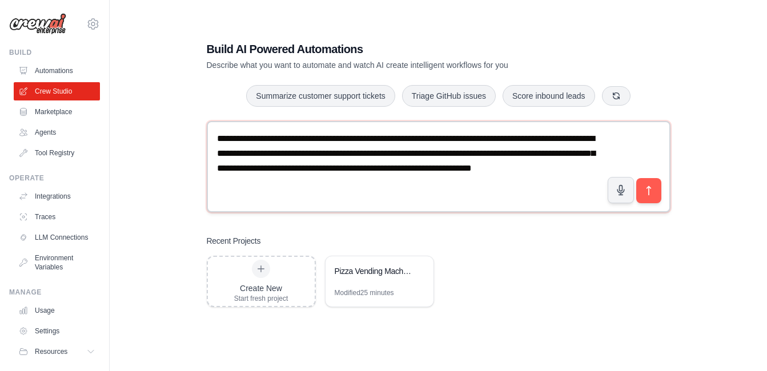
click at [343, 188] on textarea "**********" at bounding box center [439, 166] width 464 height 91
click at [508, 272] on div "Create New Start fresh project Pizza Vending Machine Feasibility Study - Horizo…" at bounding box center [439, 281] width 464 height 51
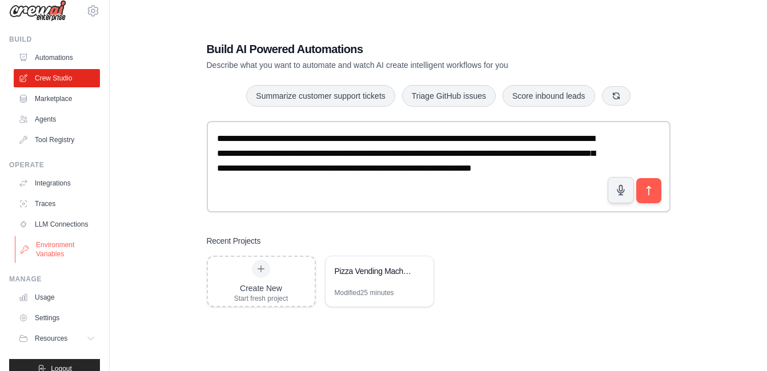
scroll to position [0, 0]
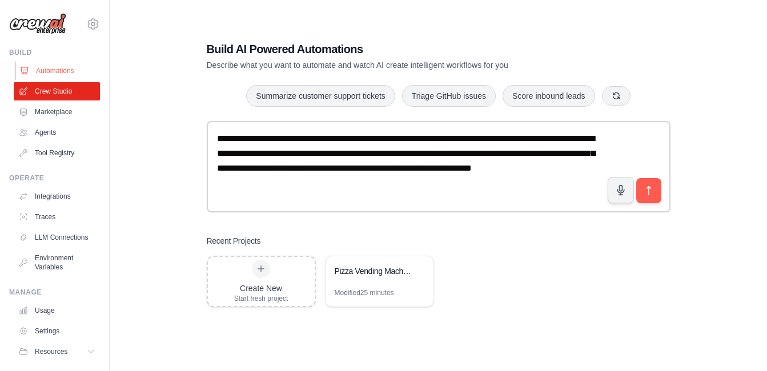
click at [46, 70] on link "Automations" at bounding box center [58, 71] width 86 height 18
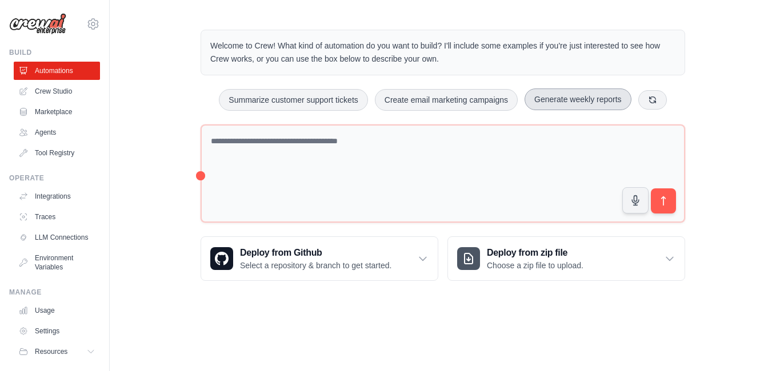
click at [561, 91] on button "Generate weekly reports" at bounding box center [577, 100] width 107 height 22
click at [53, 193] on link "Integrations" at bounding box center [58, 196] width 86 height 18
